Goal: Transaction & Acquisition: Purchase product/service

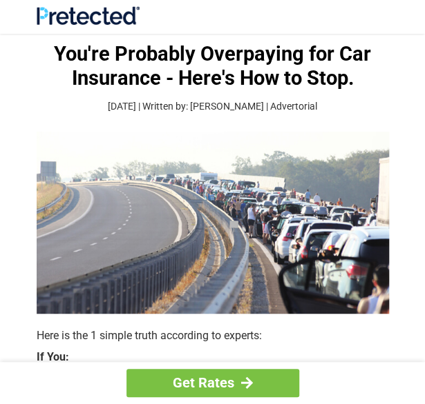
click at [115, 20] on img at bounding box center [88, 15] width 103 height 19
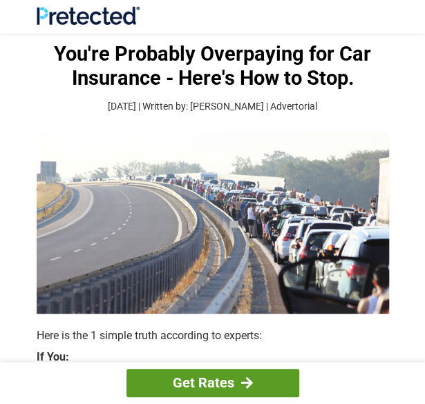
click at [197, 380] on link "Get Rates" at bounding box center [212, 383] width 173 height 28
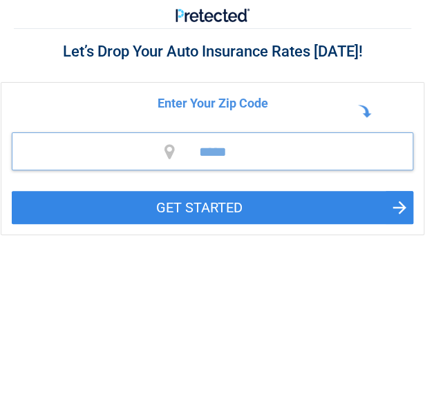
click at [233, 150] on input "*****" at bounding box center [212, 152] width 401 height 38
click at [198, 152] on input "*****" at bounding box center [212, 152] width 401 height 38
click at [230, 148] on input "****" at bounding box center [212, 152] width 401 height 38
type input "*****"
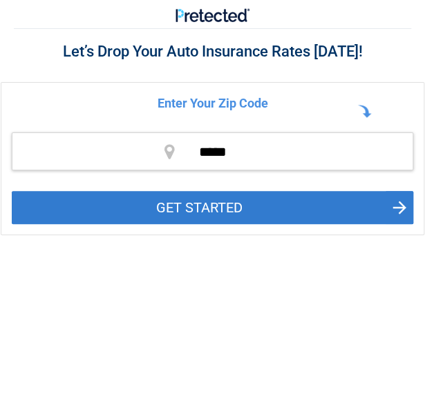
click at [395, 203] on button "GET STARTED" at bounding box center [212, 207] width 401 height 33
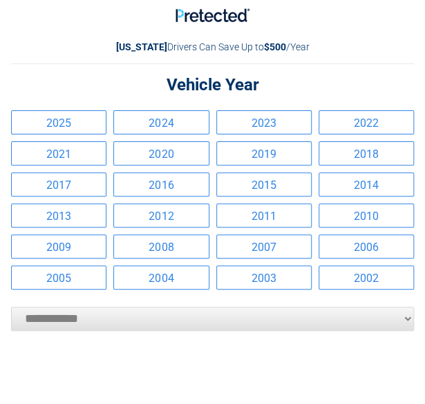
click at [266, 148] on link "2019" at bounding box center [263, 154] width 95 height 24
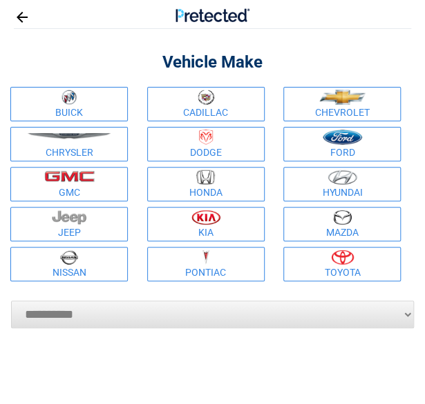
click at [70, 101] on img at bounding box center [68, 97] width 14 height 15
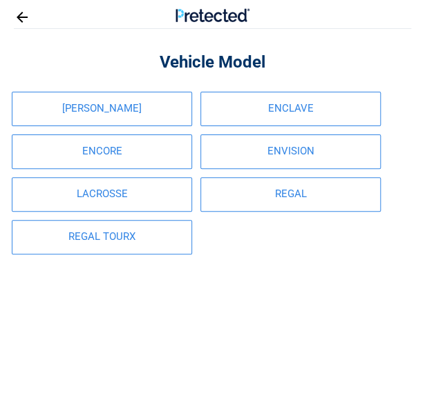
click at [279, 106] on link "ENCLAVE" at bounding box center [290, 109] width 180 height 35
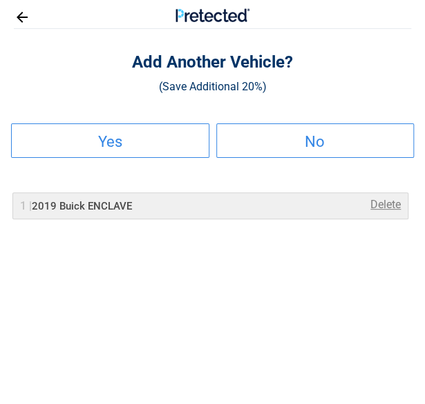
click at [117, 139] on h2 "Yes" at bounding box center [109, 142] width 195 height 8
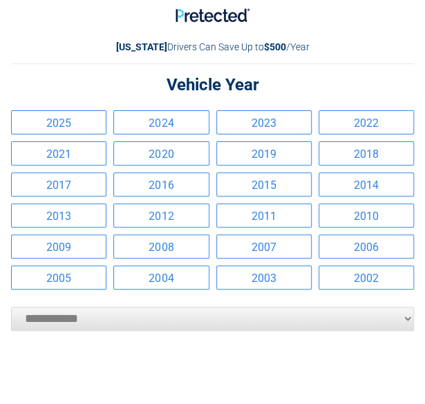
click at [155, 280] on link "2004" at bounding box center [160, 278] width 95 height 24
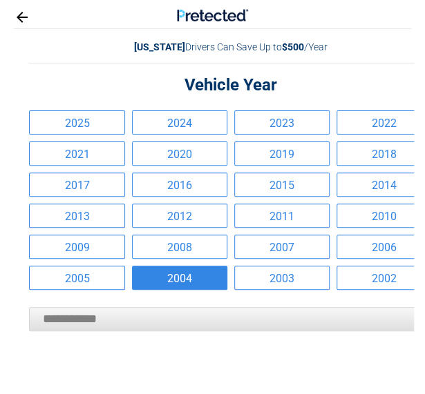
click at [155, 280] on ul "2025 2024 2023 2022 2021 2020 2019 2018 2017 2016 2015 2014 2013 2012 2011 2010…" at bounding box center [230, 200] width 409 height 186
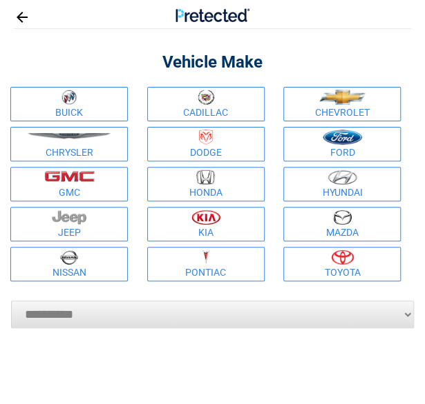
drag, startPoint x: 155, startPoint y: 280, endPoint x: 344, endPoint y: 95, distance: 264.6
click at [344, 95] on img at bounding box center [342, 97] width 46 height 15
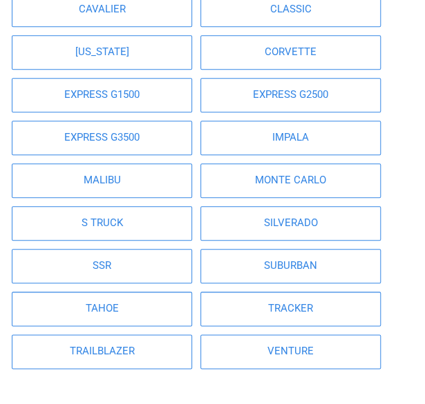
scroll to position [207, 0]
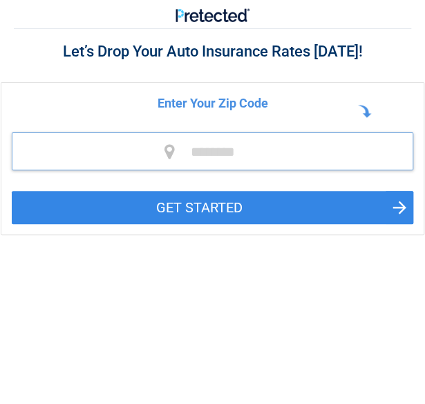
click at [230, 149] on input "tel" at bounding box center [212, 152] width 401 height 38
type input "*****"
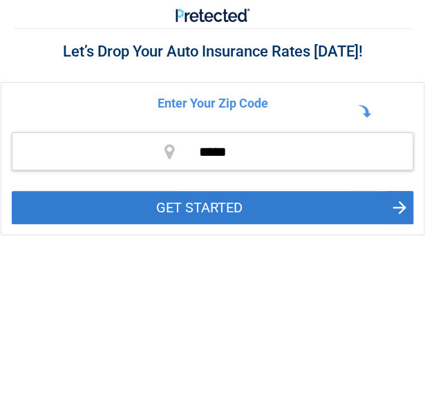
click at [206, 208] on button "GET STARTED" at bounding box center [212, 207] width 401 height 33
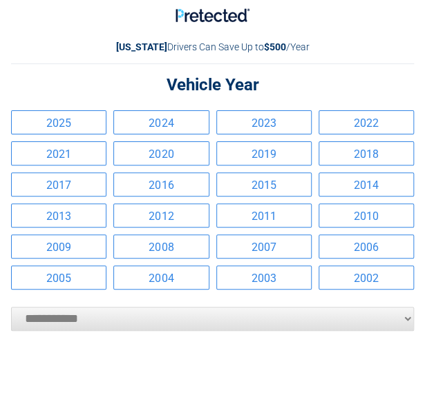
click at [265, 156] on link "2019" at bounding box center [263, 154] width 95 height 24
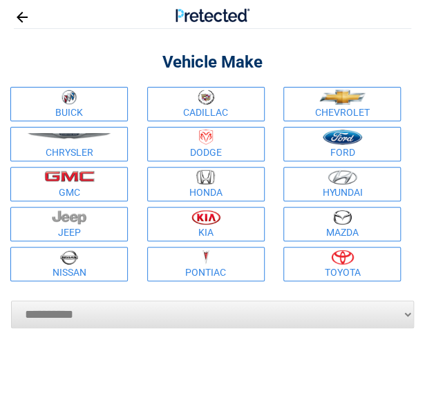
click at [72, 96] on img at bounding box center [68, 97] width 14 height 15
click at [72, 96] on figure at bounding box center [69, 97] width 112 height 15
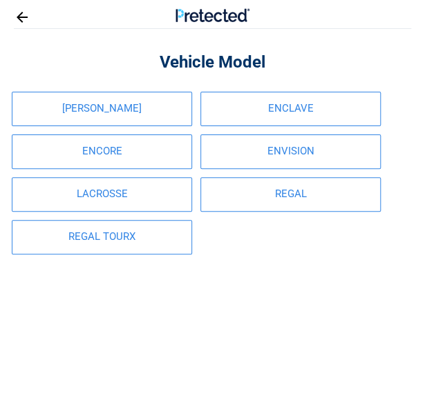
click at [291, 107] on link "ENCLAVE" at bounding box center [290, 109] width 180 height 35
click at [290, 107] on link "ENCLAVE" at bounding box center [290, 109] width 180 height 35
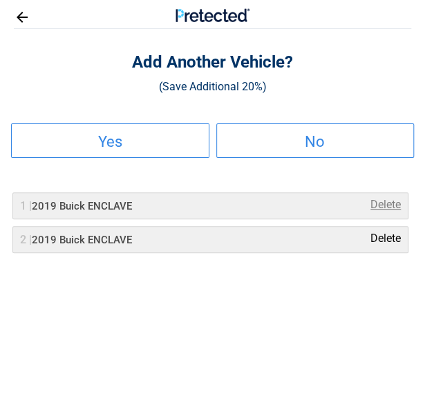
click at [386, 238] on link "Delete" at bounding box center [385, 239] width 30 height 17
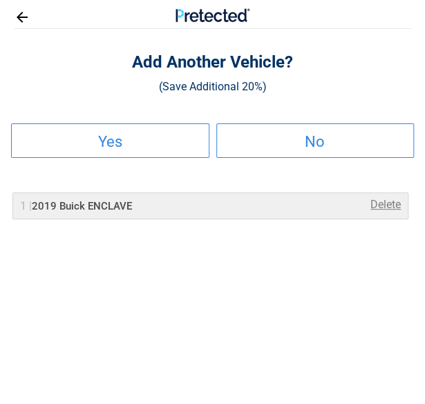
click at [106, 138] on h2 "Yes" at bounding box center [109, 142] width 195 height 8
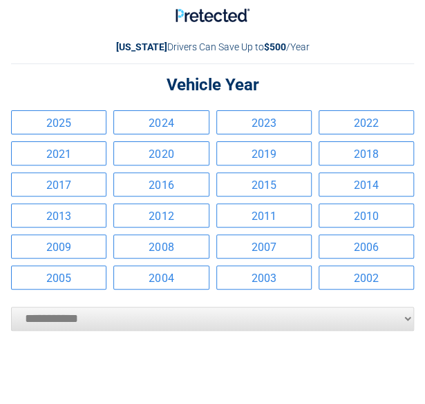
click at [170, 280] on link "2004" at bounding box center [160, 278] width 95 height 24
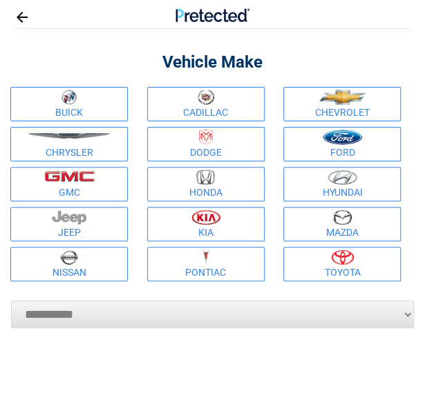
drag, startPoint x: 170, startPoint y: 280, endPoint x: 334, endPoint y: 90, distance: 251.0
click at [334, 90] on img at bounding box center [342, 97] width 46 height 15
click at [334, 90] on figure at bounding box center [342, 97] width 112 height 15
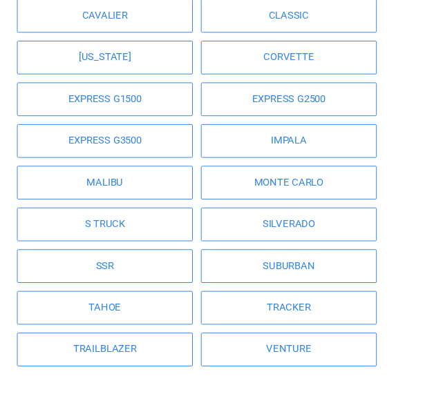
scroll to position [207, 0]
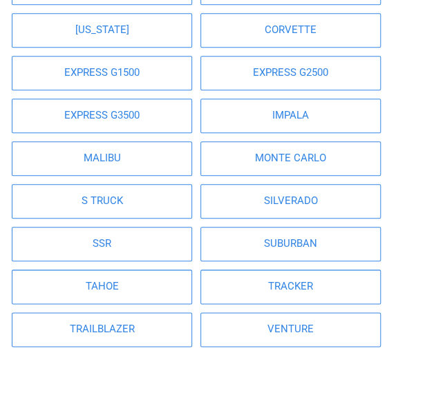
click at [292, 201] on link "SILVERADO" at bounding box center [290, 201] width 180 height 35
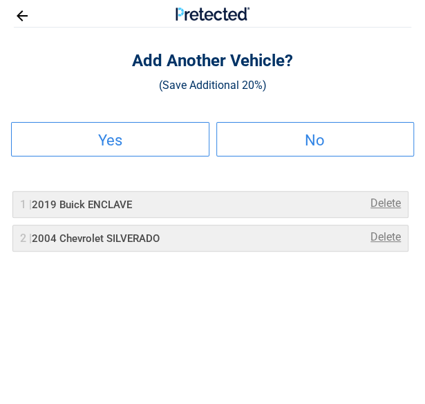
scroll to position [0, 0]
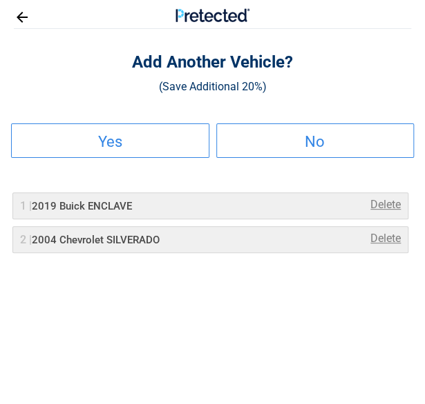
click at [318, 139] on h2 "No" at bounding box center [314, 142] width 195 height 8
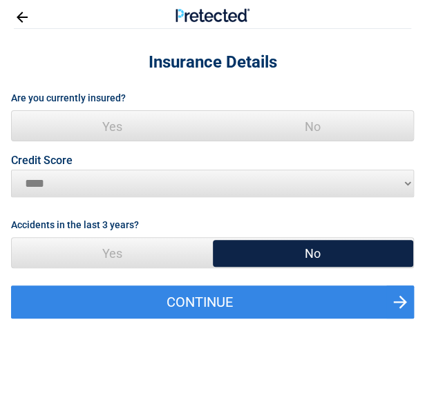
click at [108, 123] on span "Yes" at bounding box center [112, 126] width 201 height 31
